Goal: Register for event/course: Sign up to attend an event or enroll in a course

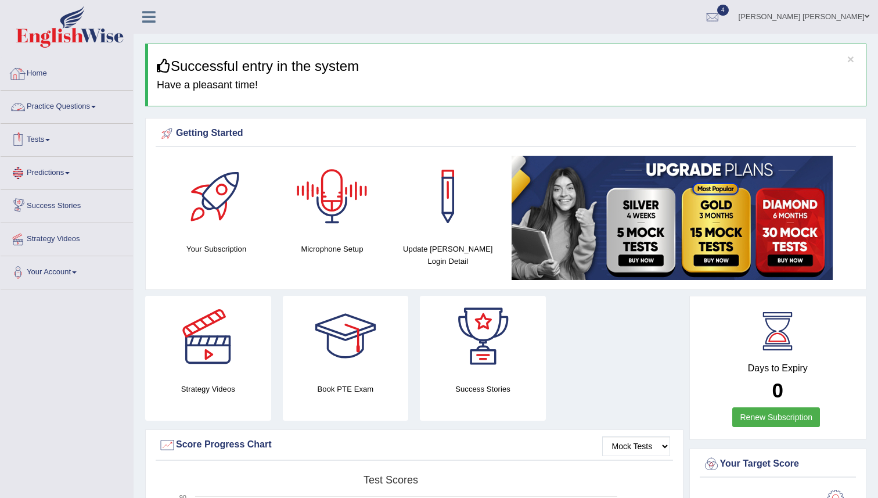
click at [66, 105] on link "Practice Questions" at bounding box center [67, 105] width 132 height 29
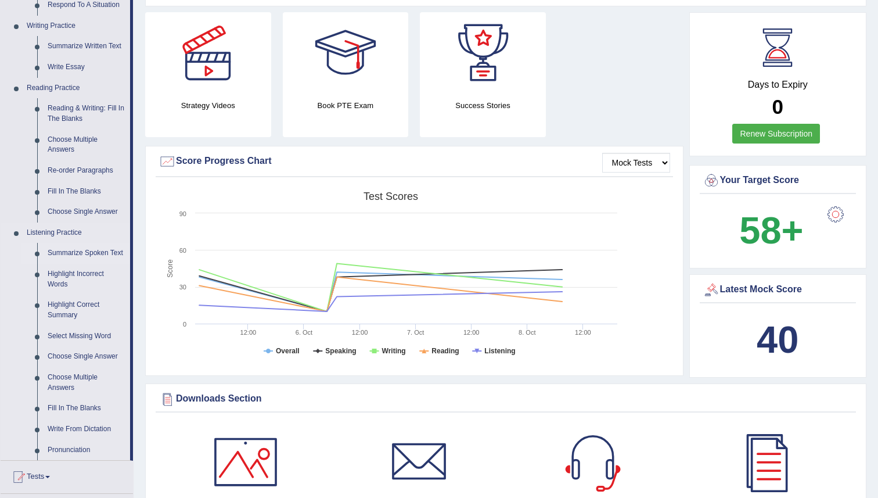
scroll to position [288, 0]
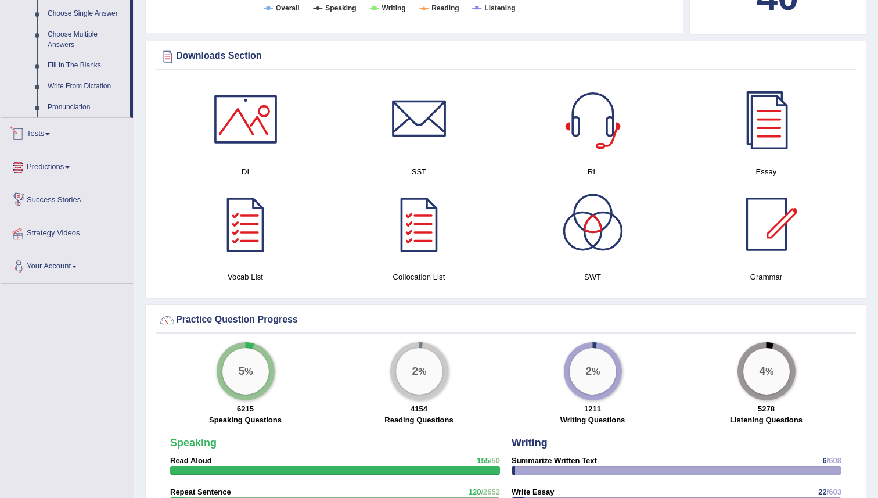
click at [34, 143] on link "Tests" at bounding box center [67, 132] width 132 height 29
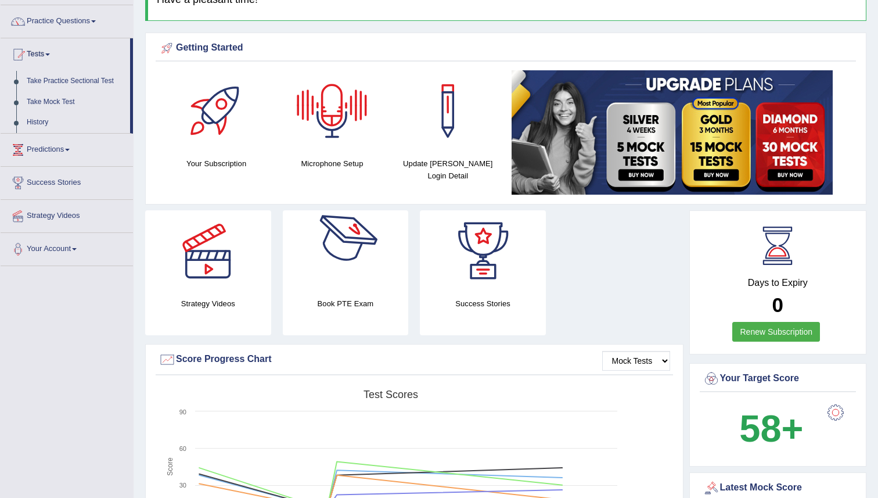
scroll to position [93, 0]
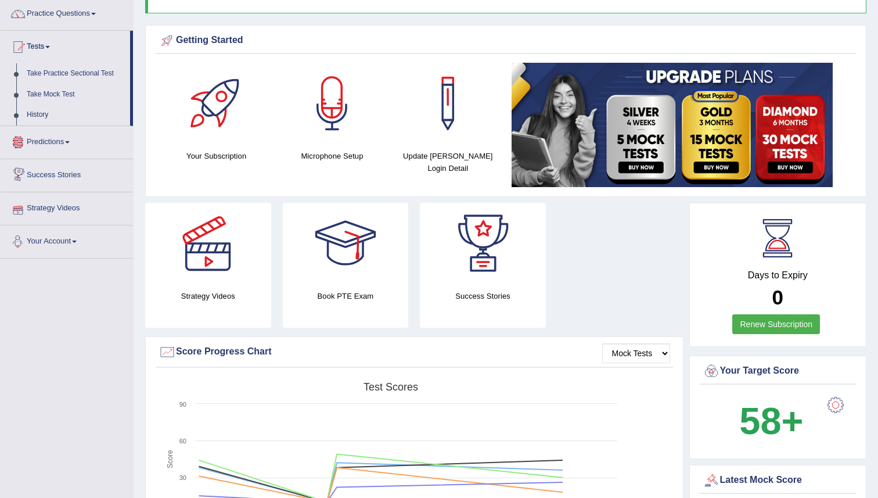
click at [52, 141] on link "Predictions" at bounding box center [67, 140] width 132 height 29
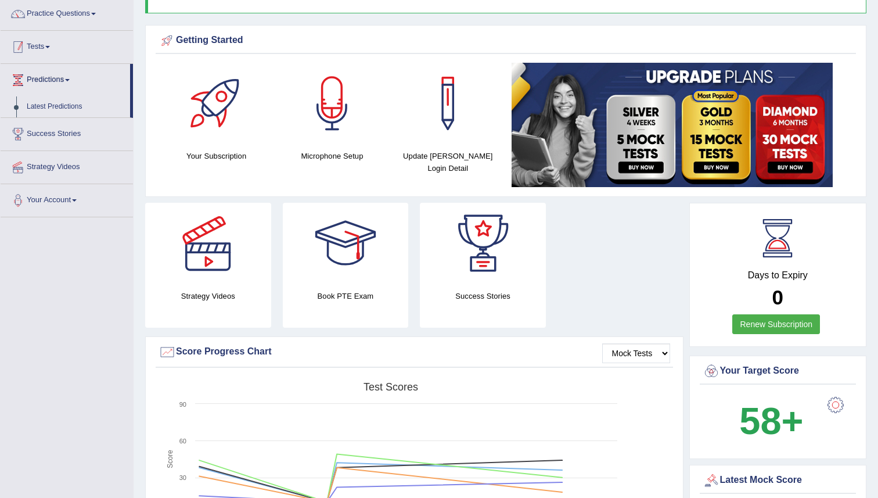
click at [50, 47] on span at bounding box center [47, 47] width 5 height 2
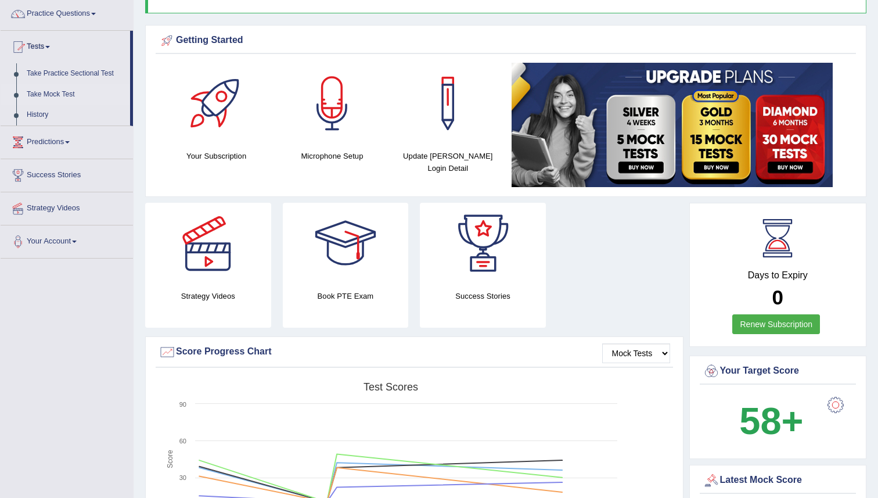
click at [49, 97] on link "Take Mock Test" at bounding box center [75, 94] width 109 height 21
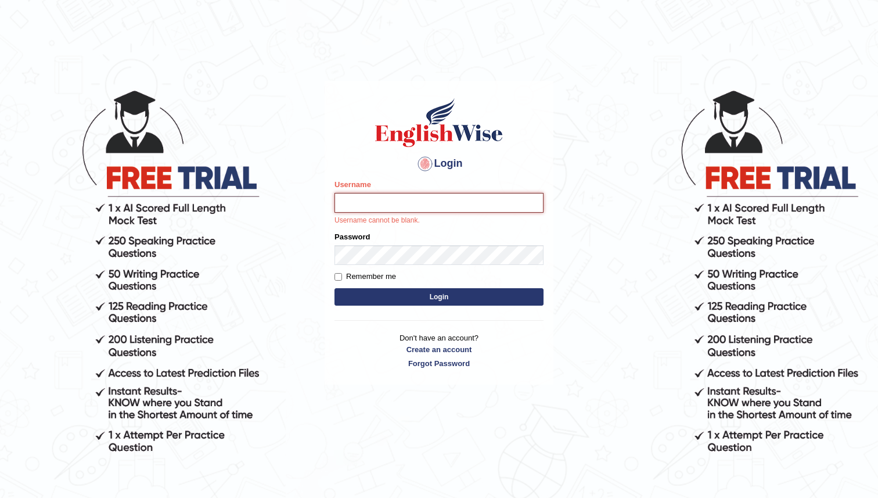
type input "maratais_parramatta"
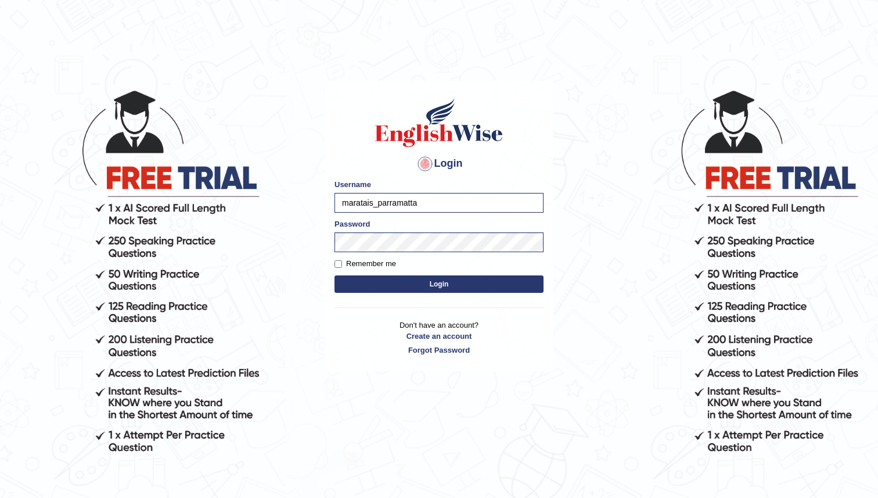
click at [449, 288] on button "Login" at bounding box center [439, 283] width 209 height 17
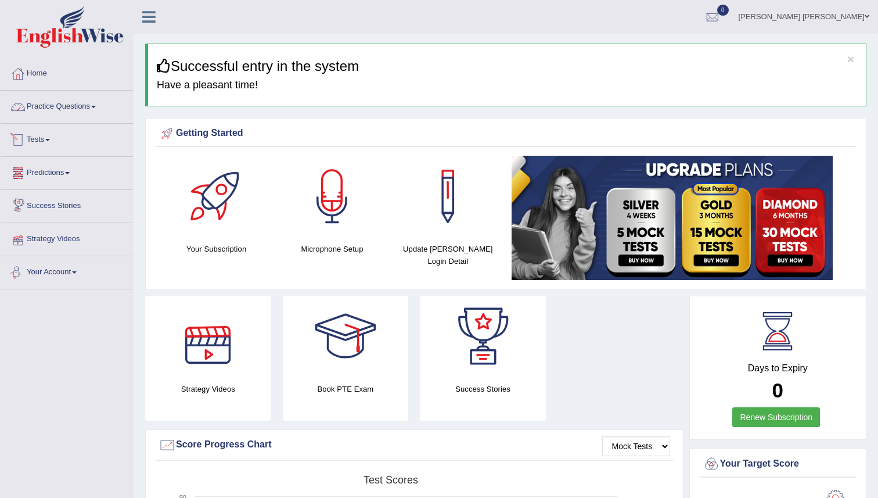
click at [64, 110] on link "Practice Questions" at bounding box center [67, 105] width 132 height 29
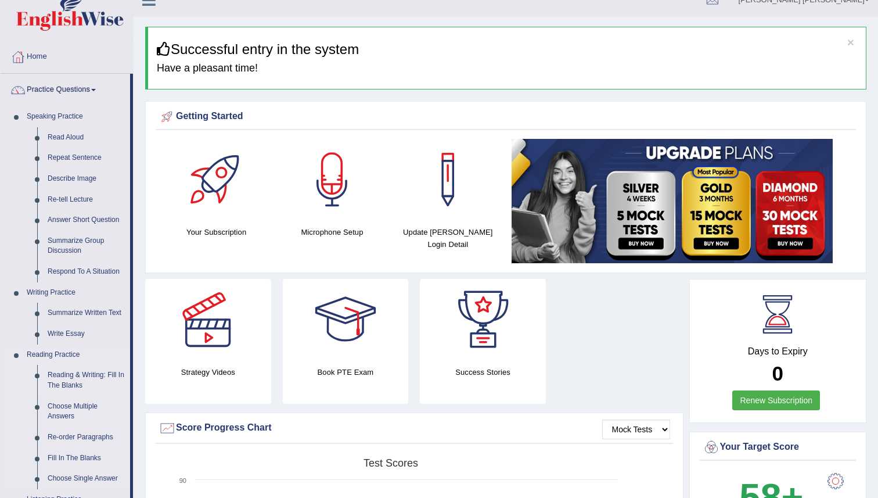
scroll to position [16, 0]
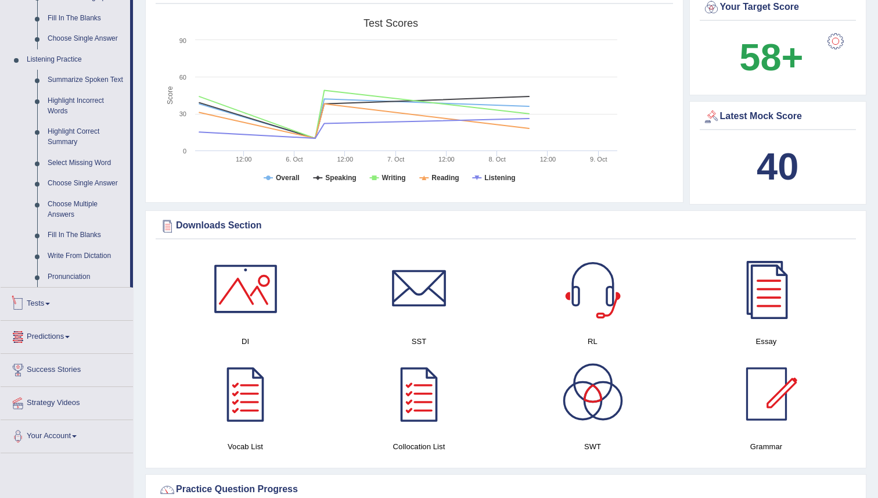
click at [53, 312] on link "Tests" at bounding box center [67, 302] width 132 height 29
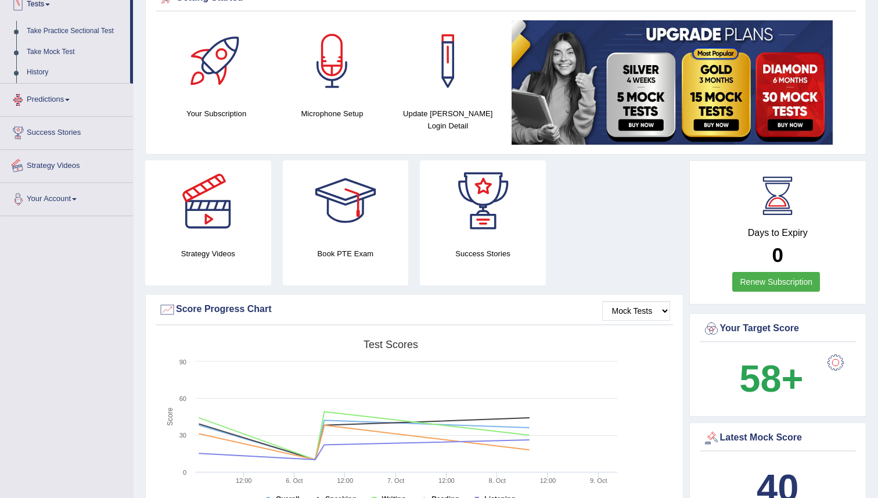
scroll to position [124, 0]
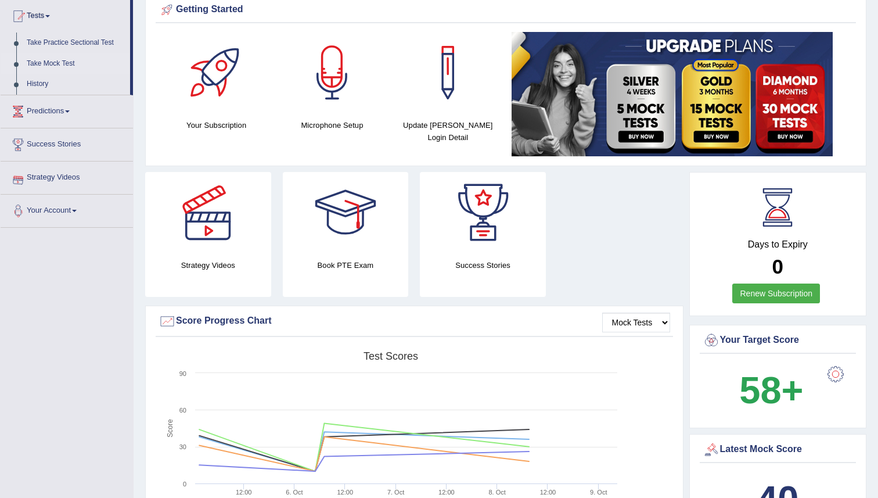
click at [69, 66] on link "Take Mock Test" at bounding box center [75, 63] width 109 height 21
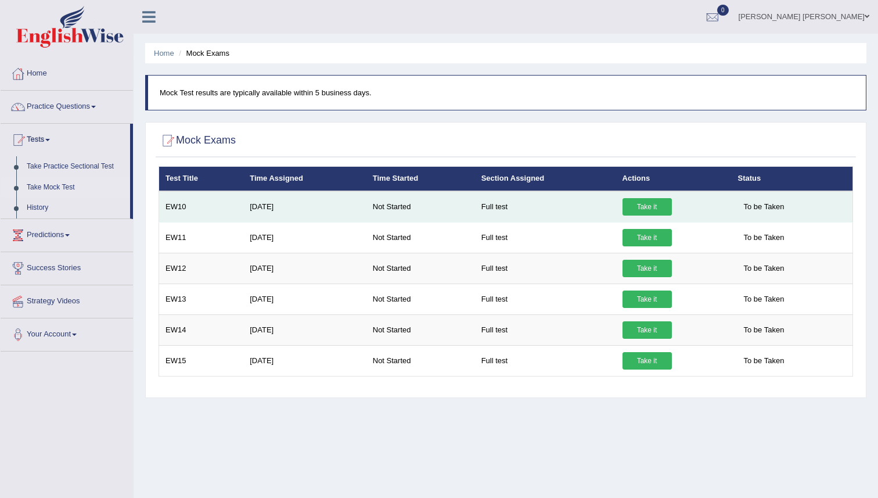
click at [641, 209] on link "Take it" at bounding box center [647, 206] width 49 height 17
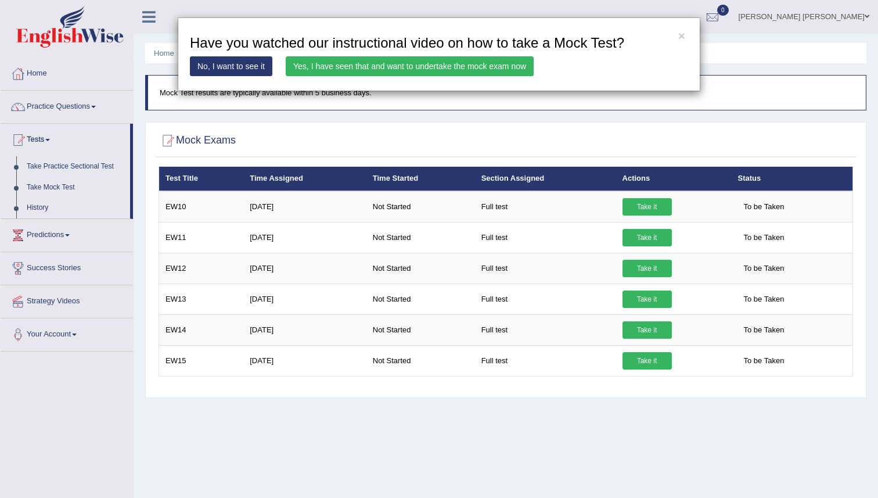
click at [381, 73] on link "Yes, I have seen that and want to undertake the mock exam now" at bounding box center [410, 66] width 248 height 20
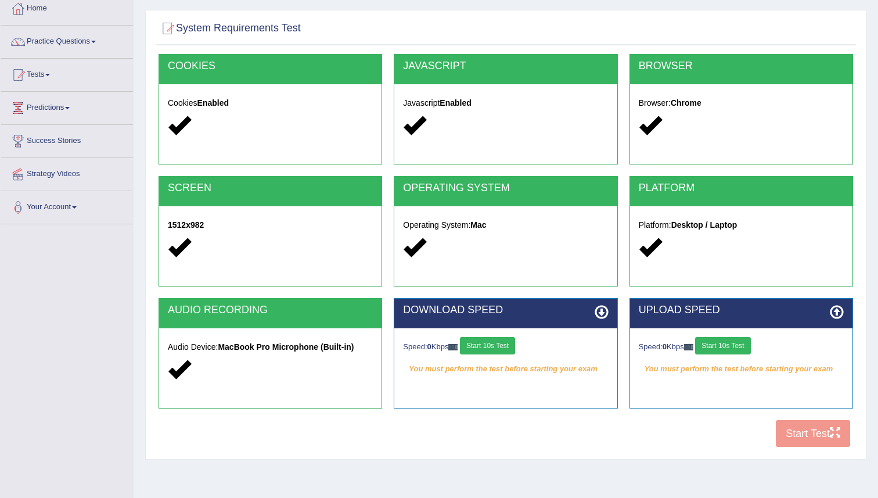
scroll to position [75, 0]
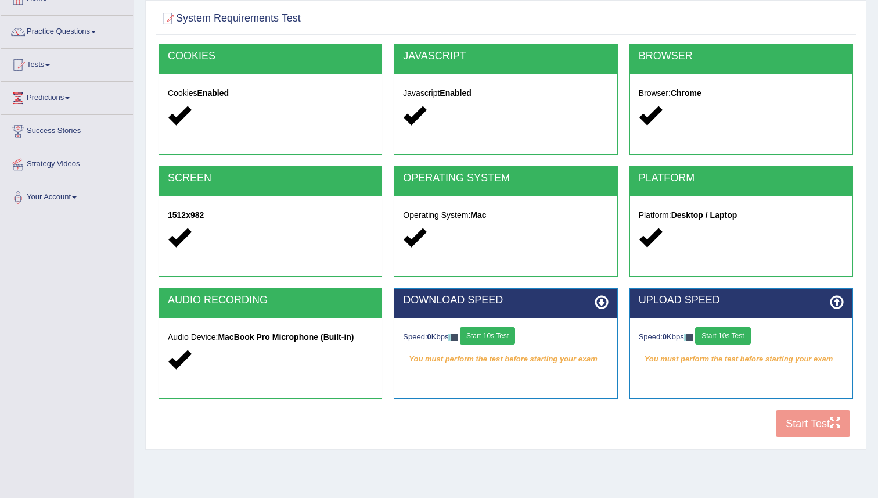
click at [489, 336] on button "Start 10s Test" at bounding box center [487, 335] width 55 height 17
click at [734, 338] on button "Start 10s Test" at bounding box center [722, 335] width 55 height 17
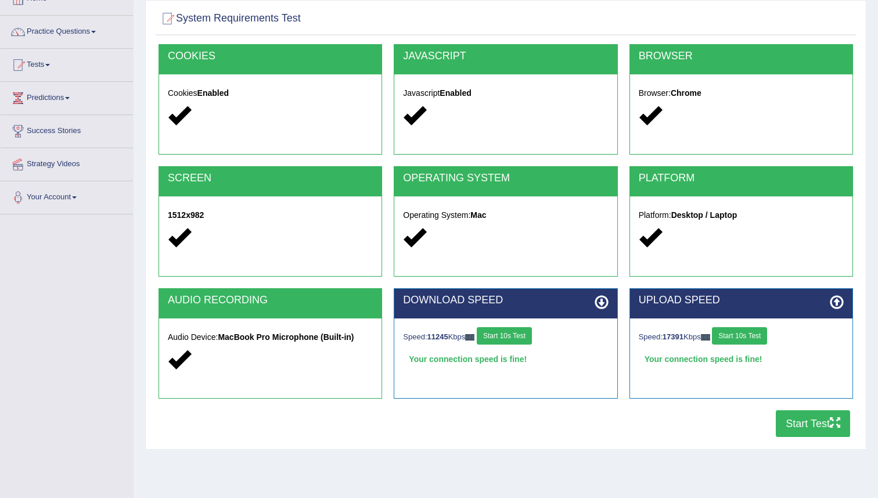
click at [814, 422] on button "Start Test" at bounding box center [813, 423] width 74 height 27
